Goal: Book appointment/travel/reservation

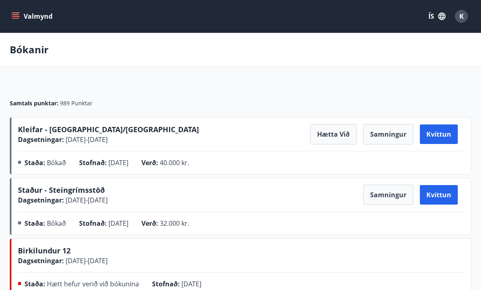
click at [20, 21] on button "Valmynd" at bounding box center [33, 16] width 46 height 15
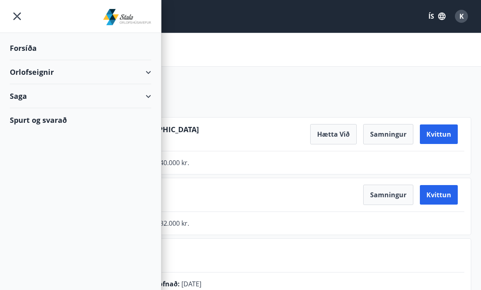
click at [39, 70] on div "Orlofseignir" at bounding box center [80, 72] width 141 height 24
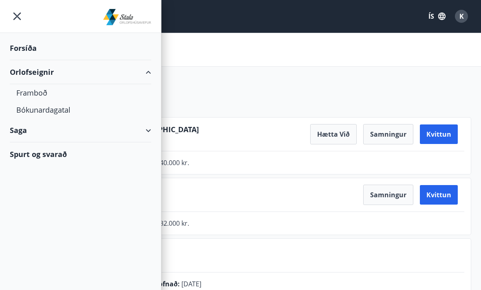
click at [27, 93] on div "Framboð" at bounding box center [80, 92] width 128 height 17
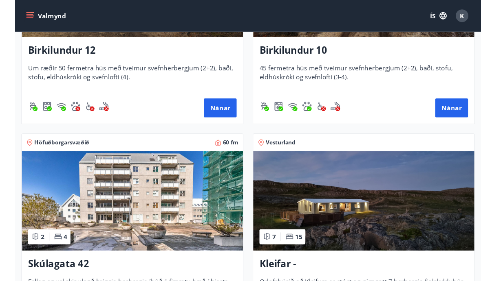
scroll to position [327, 0]
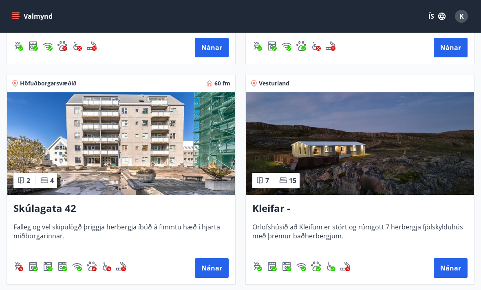
click at [454, 271] on button "Nánar" at bounding box center [450, 269] width 34 height 20
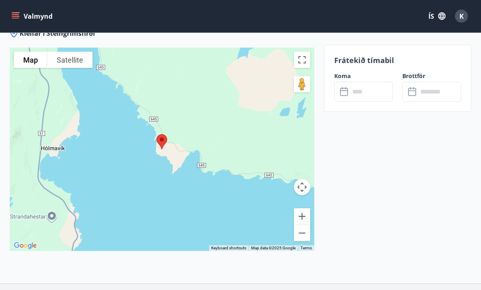
scroll to position [1951, 0]
click at [305, 225] on button "Zoom out" at bounding box center [302, 233] width 16 height 16
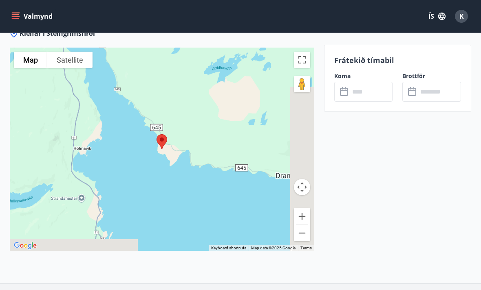
click at [305, 225] on button "Zoom out" at bounding box center [302, 233] width 16 height 16
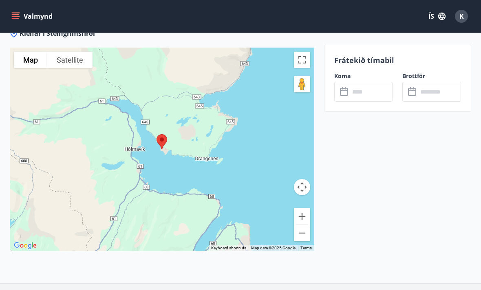
click at [308, 225] on button "Zoom out" at bounding box center [302, 233] width 16 height 16
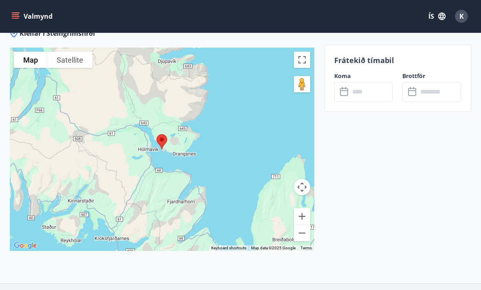
click at [308, 225] on button "Zoom out" at bounding box center [302, 233] width 16 height 16
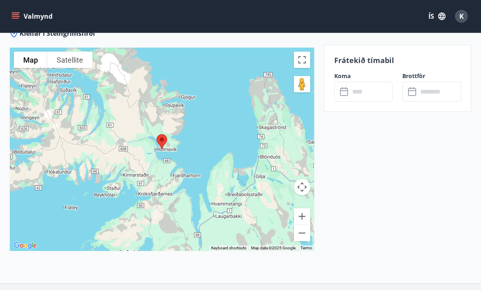
click at [301, 225] on button "Zoom out" at bounding box center [302, 233] width 16 height 16
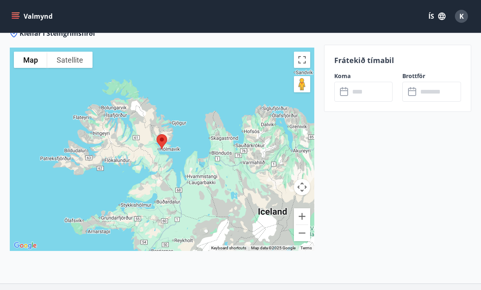
click at [303, 214] on div at bounding box center [162, 150] width 304 height 204
click at [305, 208] on button "Zoom in" at bounding box center [302, 216] width 16 height 16
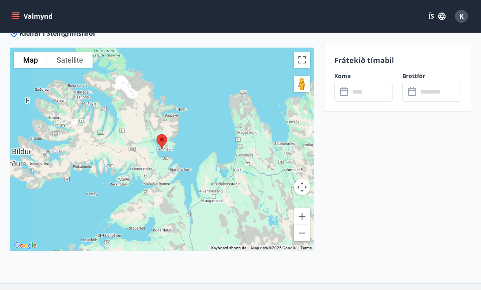
click at [305, 208] on button "Zoom in" at bounding box center [302, 216] width 16 height 16
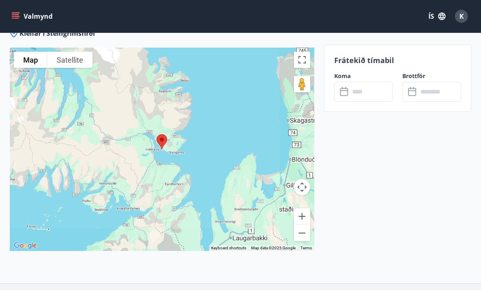
click at [304, 208] on button "Zoom in" at bounding box center [302, 216] width 16 height 16
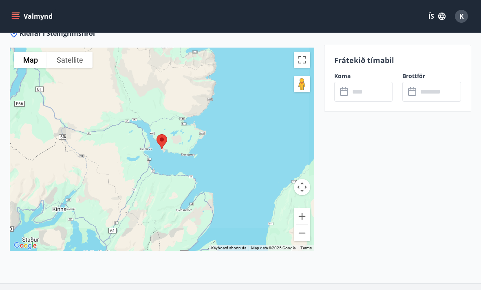
click at [300, 179] on div at bounding box center [162, 150] width 304 height 204
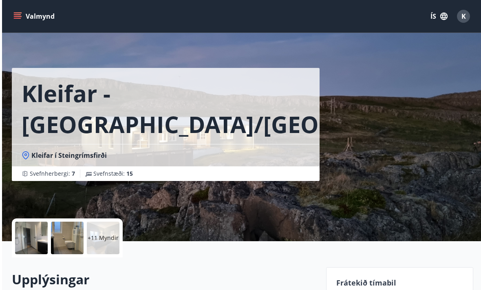
scroll to position [7, 0]
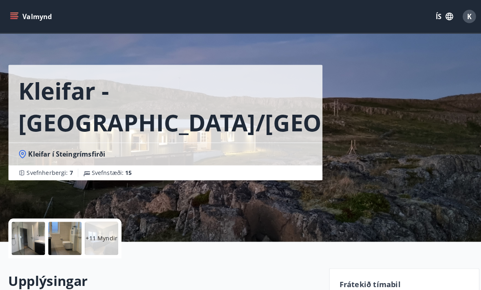
click at [99, 241] on div "+11 Myndir" at bounding box center [101, 234] width 33 height 33
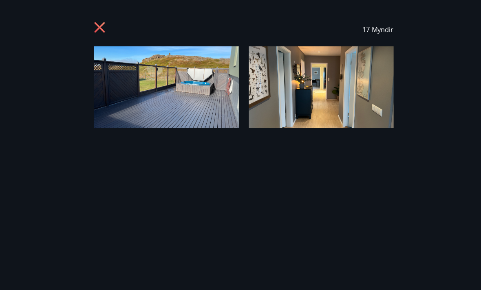
scroll to position [7, 0]
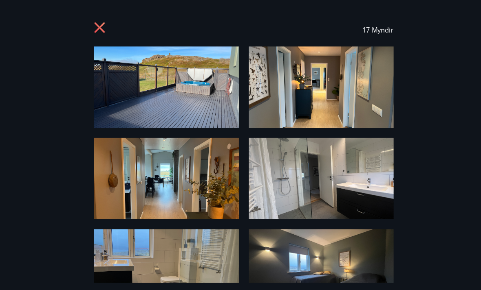
click at [206, 92] on img at bounding box center [165, 86] width 142 height 80
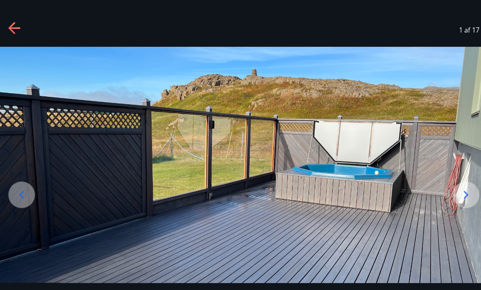
click at [451, 197] on icon at bounding box center [457, 190] width 13 height 13
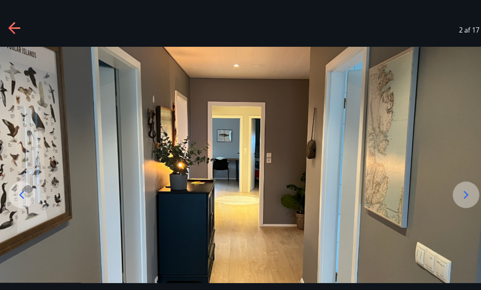
click at [456, 195] on icon at bounding box center [458, 191] width 4 height 8
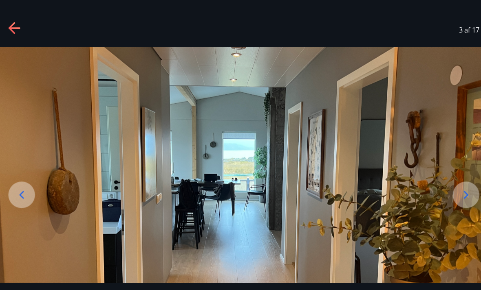
click at [453, 197] on icon at bounding box center [457, 190] width 13 height 13
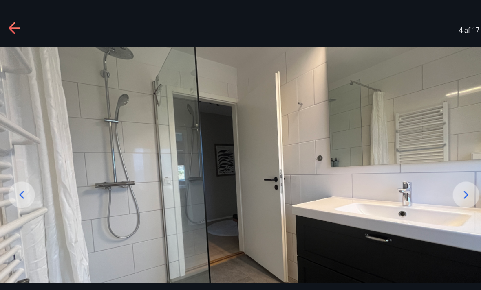
click at [453, 197] on icon at bounding box center [457, 190] width 13 height 13
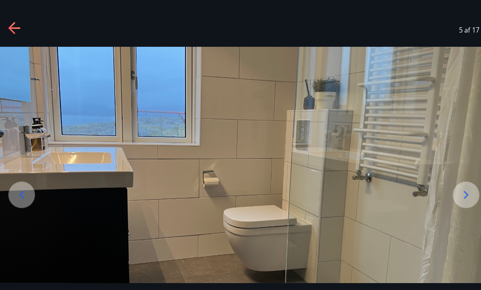
click at [453, 197] on icon at bounding box center [457, 190] width 13 height 13
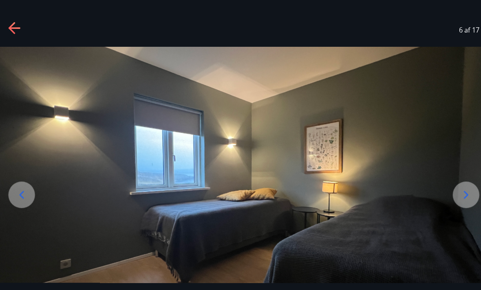
click at [452, 197] on icon at bounding box center [457, 190] width 13 height 13
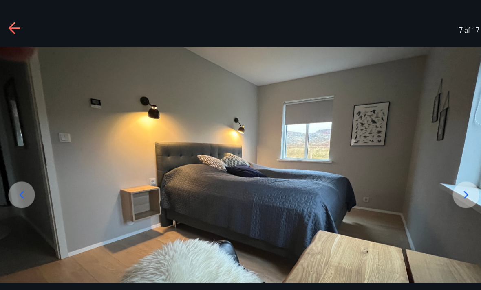
click at [453, 197] on icon at bounding box center [457, 190] width 13 height 13
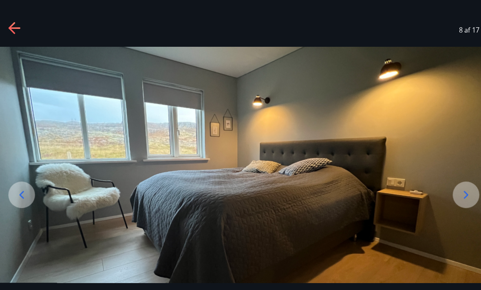
click at [455, 197] on icon at bounding box center [457, 190] width 13 height 13
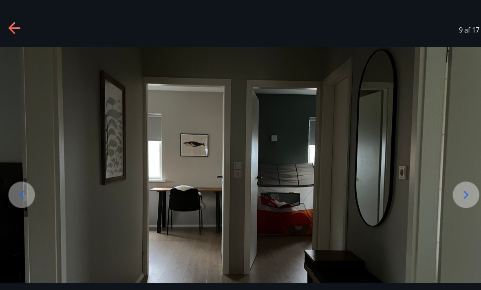
click at [456, 195] on icon at bounding box center [458, 191] width 4 height 8
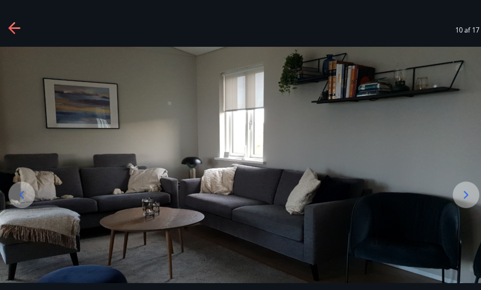
click at [454, 197] on icon at bounding box center [457, 190] width 13 height 13
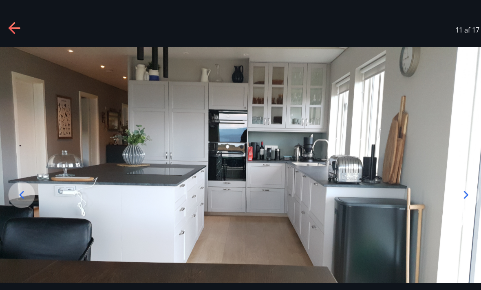
click at [451, 197] on icon at bounding box center [457, 190] width 13 height 13
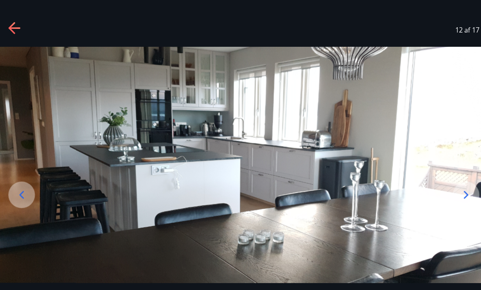
click at [453, 197] on icon at bounding box center [457, 190] width 13 height 13
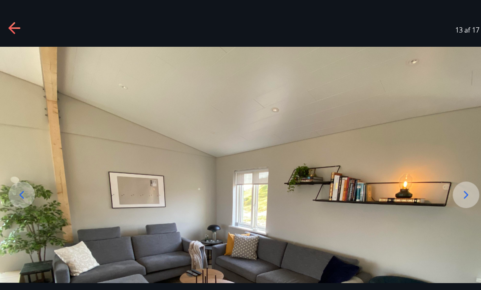
click at [455, 197] on icon at bounding box center [457, 190] width 13 height 13
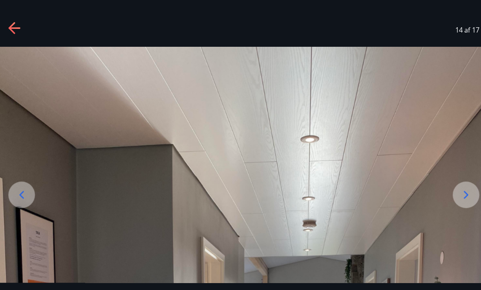
click at [455, 197] on icon at bounding box center [457, 190] width 13 height 13
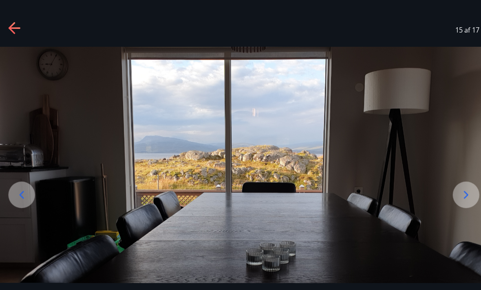
click at [452, 197] on icon at bounding box center [457, 190] width 13 height 13
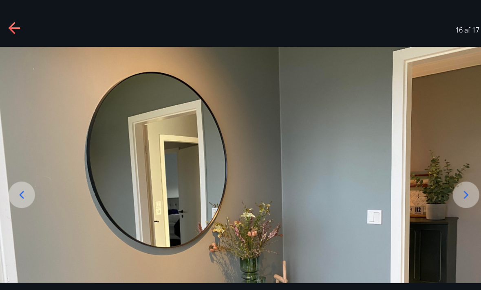
click at [456, 197] on icon at bounding box center [457, 190] width 13 height 13
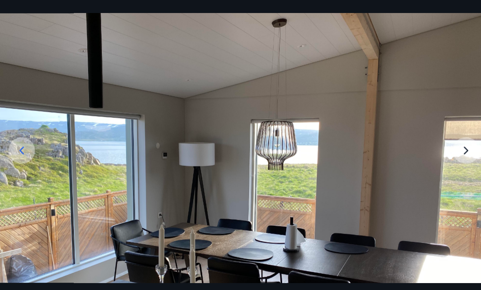
scroll to position [46, 0]
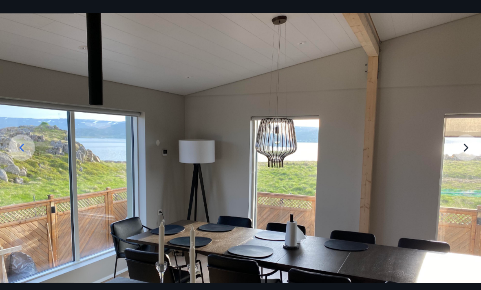
click at [449, 159] on img at bounding box center [241, 180] width 481 height 360
click at [452, 156] on img at bounding box center [241, 180] width 481 height 360
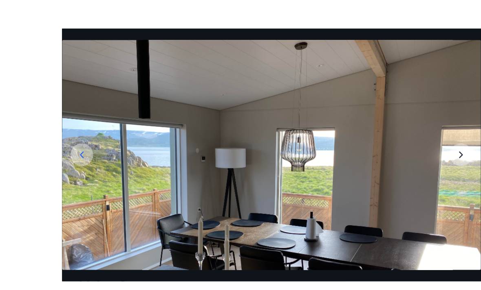
scroll to position [0, 0]
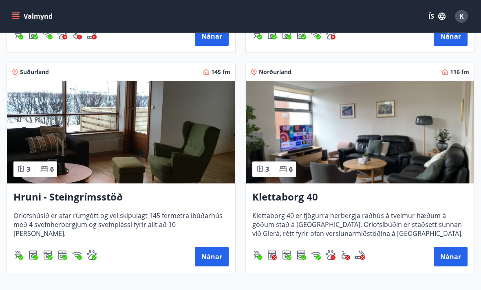
scroll to position [779, 0]
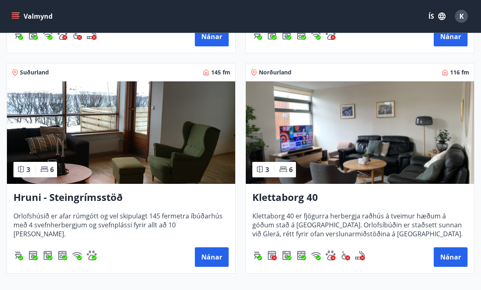
click at [318, 196] on h3 "Klettaborg 40" at bounding box center [359, 198] width 215 height 15
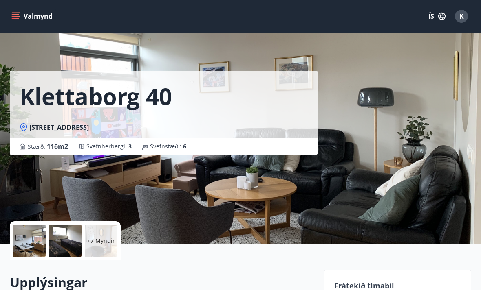
click at [105, 238] on p "+7 Myndir" at bounding box center [101, 241] width 28 height 8
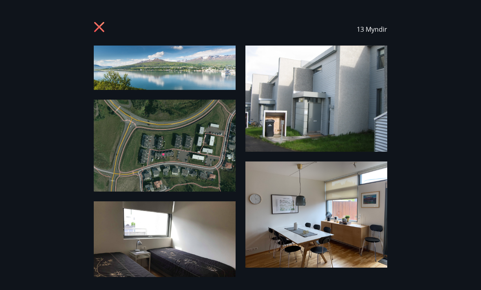
click at [103, 24] on icon at bounding box center [100, 28] width 13 height 13
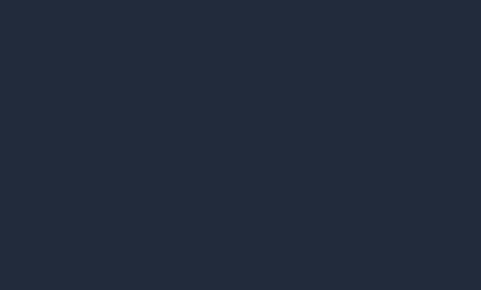
click at [103, 24] on div "Valmynd ÍS K" at bounding box center [240, 17] width 461 height 20
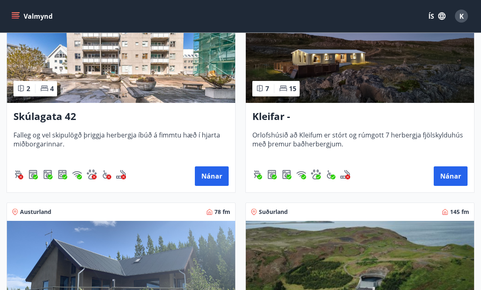
scroll to position [418, 0]
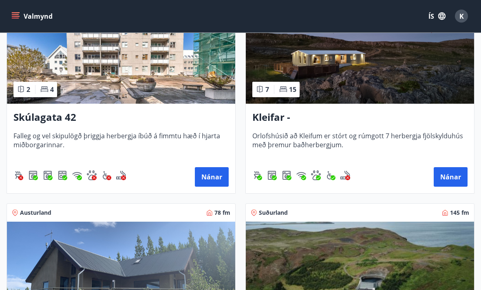
click at [327, 119] on h3 "Kleifar - [GEOGRAPHIC_DATA]/[GEOGRAPHIC_DATA]" at bounding box center [359, 118] width 215 height 15
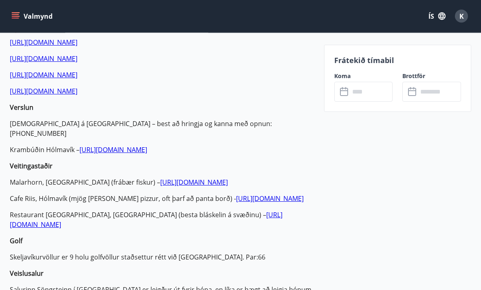
scroll to position [567, 0]
click at [362, 96] on input "text" at bounding box center [370, 92] width 43 height 20
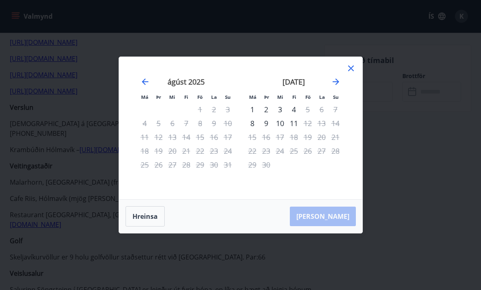
click at [333, 87] on icon "Move forward to switch to the next month." at bounding box center [336, 82] width 10 height 10
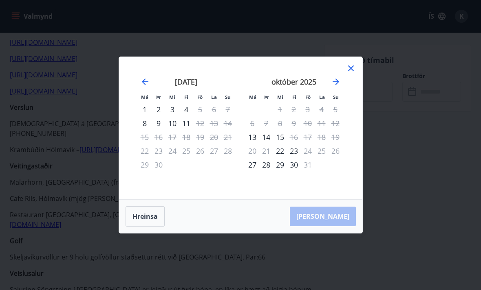
click at [334, 87] on icon "Move forward to switch to the next month." at bounding box center [336, 82] width 10 height 10
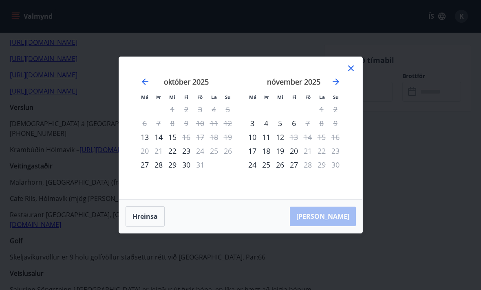
click at [336, 87] on icon "Move forward to switch to the next month." at bounding box center [336, 82] width 10 height 10
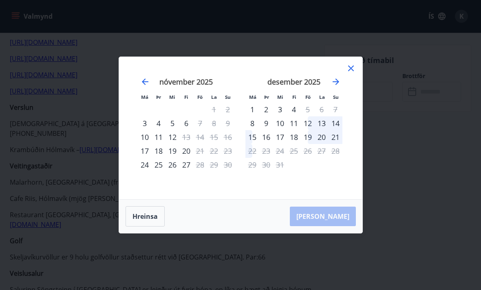
click at [344, 91] on div "desember 2025 1 2 3 4 5 6 7 8 9 10 11 12 13 14 15 16 17 18 19 20 21 22 23 24 25…" at bounding box center [294, 134] width 108 height 134
click at [332, 87] on icon "Move forward to switch to the next month." at bounding box center [336, 82] width 10 height 10
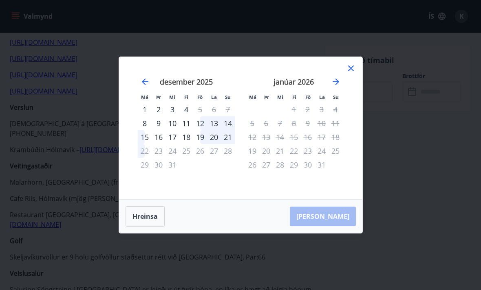
click at [332, 87] on icon "Move forward to switch to the next month." at bounding box center [336, 82] width 10 height 10
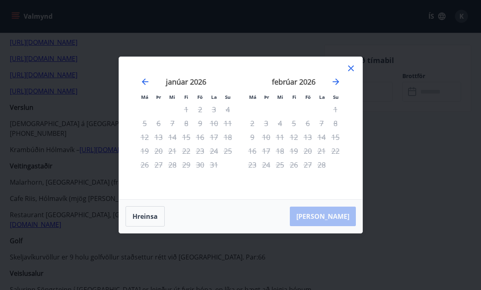
click at [349, 73] on icon at bounding box center [351, 69] width 10 height 10
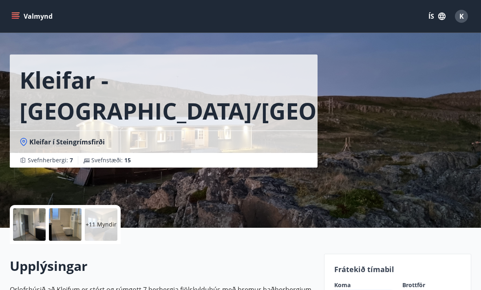
scroll to position [0, 0]
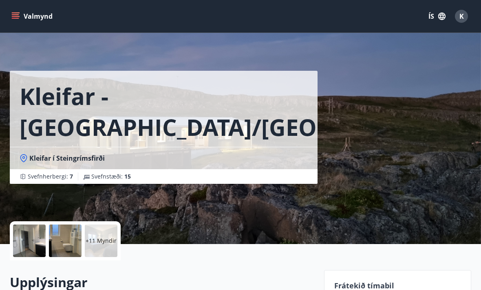
click at [107, 228] on div "+11 Myndir" at bounding box center [101, 241] width 33 height 33
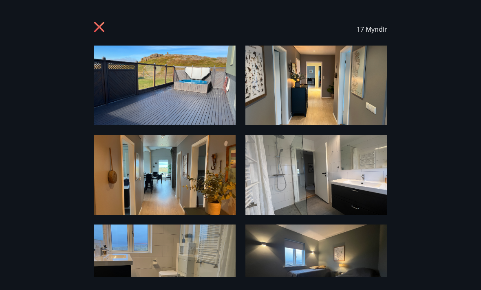
click at [362, 82] on img at bounding box center [316, 86] width 142 height 80
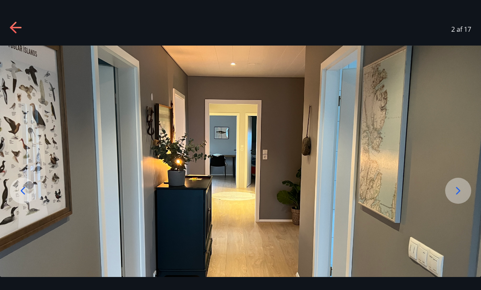
click at [455, 156] on img at bounding box center [240, 181] width 481 height 270
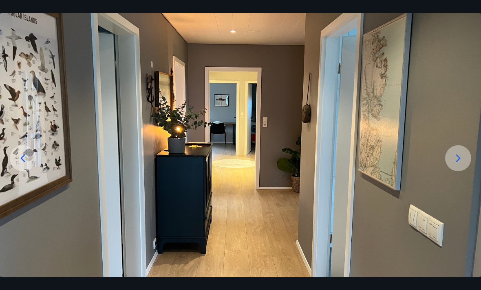
click at [459, 217] on img at bounding box center [240, 148] width 481 height 270
click at [456, 165] on icon at bounding box center [457, 158] width 13 height 13
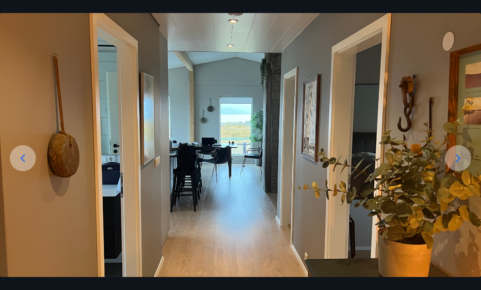
click at [454, 165] on icon at bounding box center [457, 158] width 13 height 13
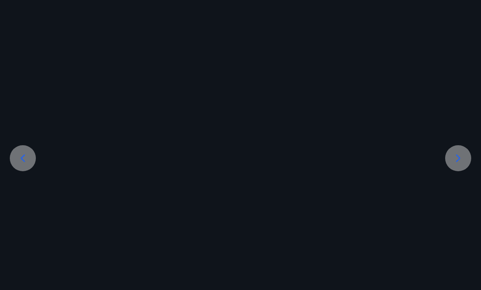
click at [454, 165] on icon at bounding box center [457, 158] width 13 height 13
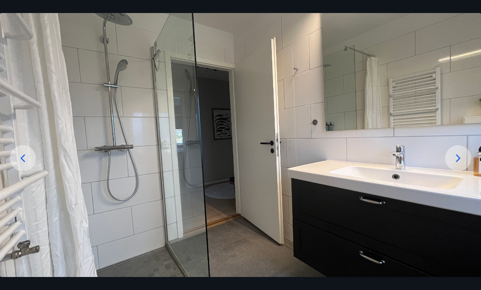
click at [459, 165] on icon at bounding box center [457, 158] width 13 height 13
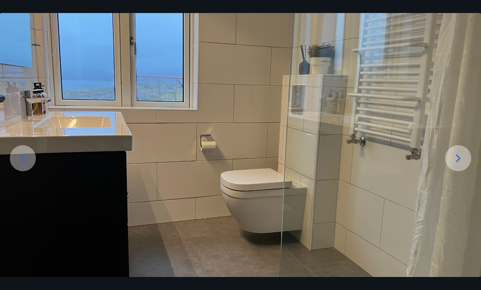
click at [461, 165] on icon at bounding box center [457, 158] width 13 height 13
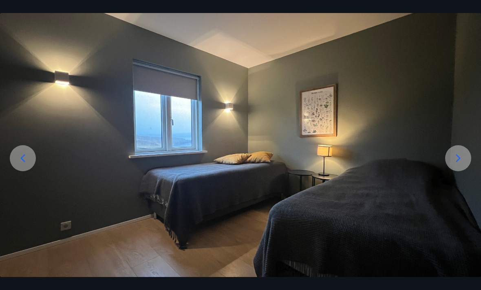
click at [458, 162] on icon at bounding box center [458, 158] width 4 height 8
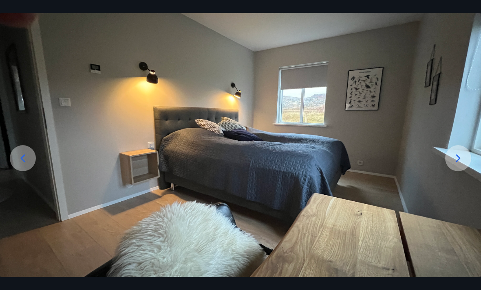
click at [459, 165] on icon at bounding box center [457, 158] width 13 height 13
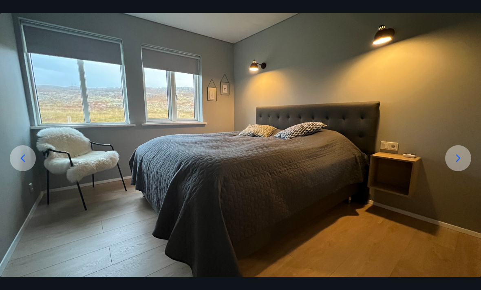
click at [459, 165] on icon at bounding box center [457, 158] width 13 height 13
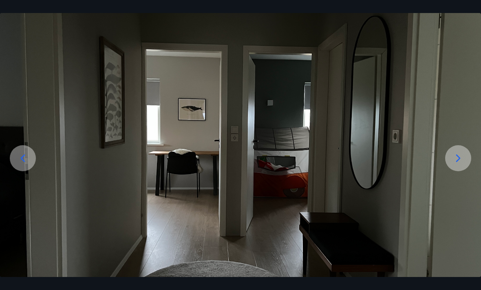
click at [459, 162] on icon at bounding box center [458, 158] width 4 height 8
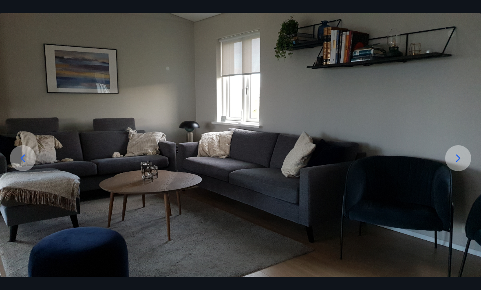
click at [459, 162] on icon at bounding box center [458, 158] width 4 height 8
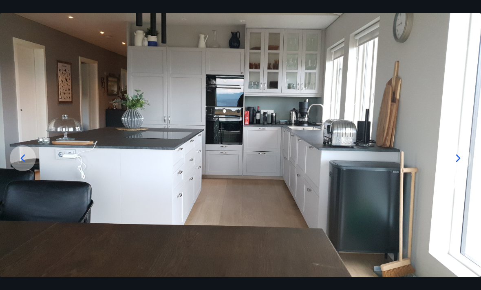
click at [457, 165] on icon at bounding box center [457, 158] width 13 height 13
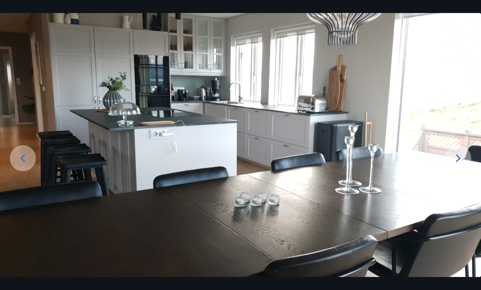
click at [457, 165] on icon at bounding box center [457, 158] width 13 height 13
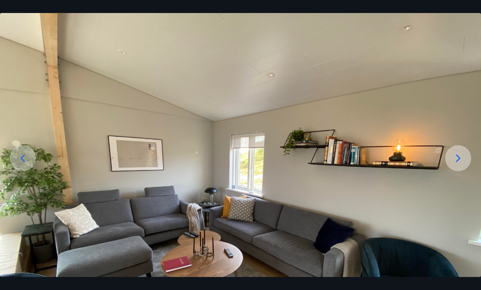
click at [458, 162] on icon at bounding box center [458, 158] width 4 height 8
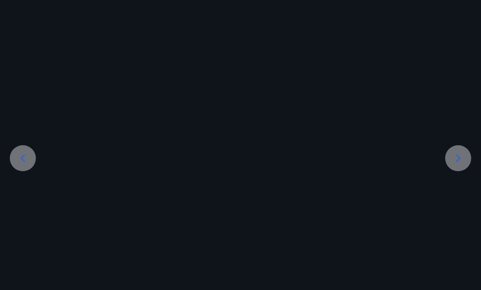
click at [458, 165] on icon at bounding box center [457, 158] width 13 height 13
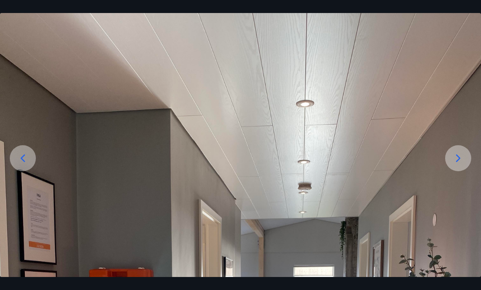
click at [458, 165] on icon at bounding box center [457, 158] width 13 height 13
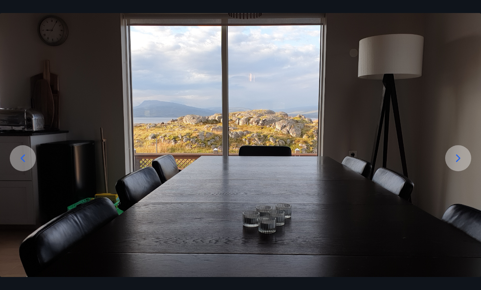
click at [457, 165] on icon at bounding box center [457, 158] width 13 height 13
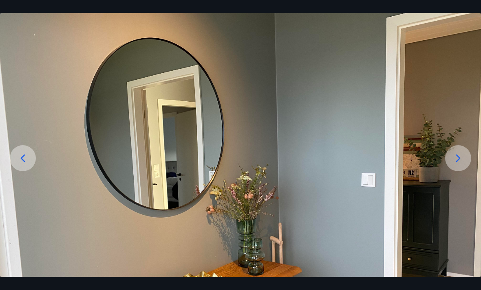
click at [458, 162] on icon at bounding box center [458, 158] width 4 height 8
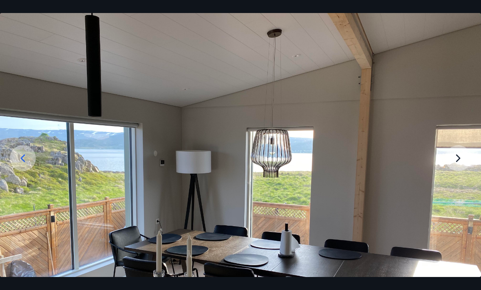
click at [459, 172] on img at bounding box center [240, 193] width 481 height 360
click at [458, 170] on img at bounding box center [240, 193] width 481 height 360
click at [461, 165] on img at bounding box center [240, 193] width 481 height 360
click at [463, 170] on img at bounding box center [240, 193] width 481 height 360
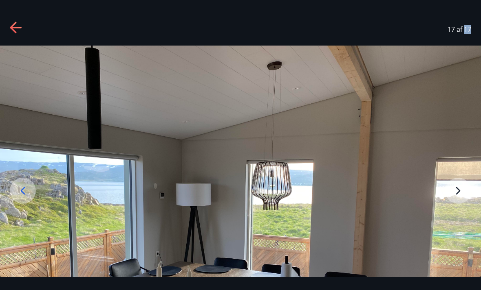
scroll to position [0, 0]
click at [10, 19] on div "17 af 17" at bounding box center [240, 29] width 481 height 33
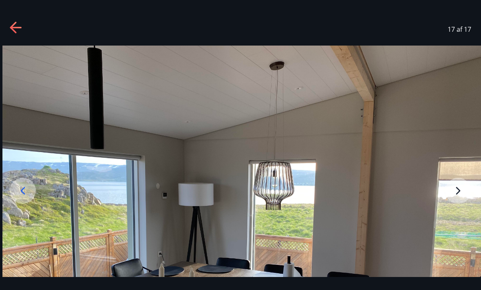
click at [22, 26] on icon at bounding box center [16, 28] width 13 height 13
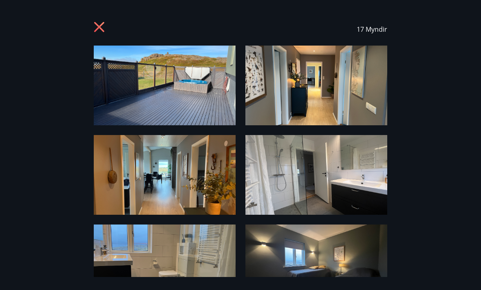
click at [112, 25] on div "17 Myndir" at bounding box center [240, 29] width 293 height 33
click at [102, 29] on icon at bounding box center [100, 28] width 13 height 13
